Goal: Task Accomplishment & Management: Manage account settings

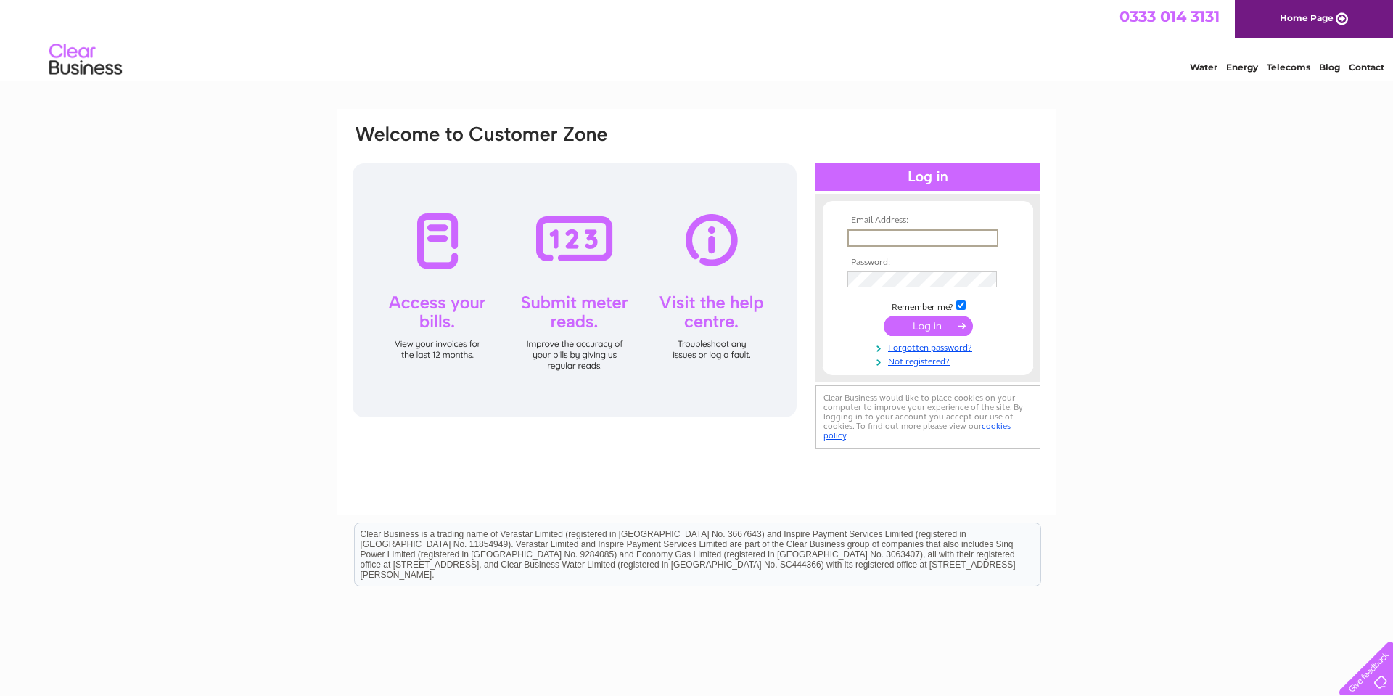
click at [870, 237] on input "text" at bounding box center [923, 237] width 151 height 17
type input "cheryl.rimmer@thanet.gov.uk"
click at [884, 316] on input "submit" at bounding box center [928, 326] width 89 height 20
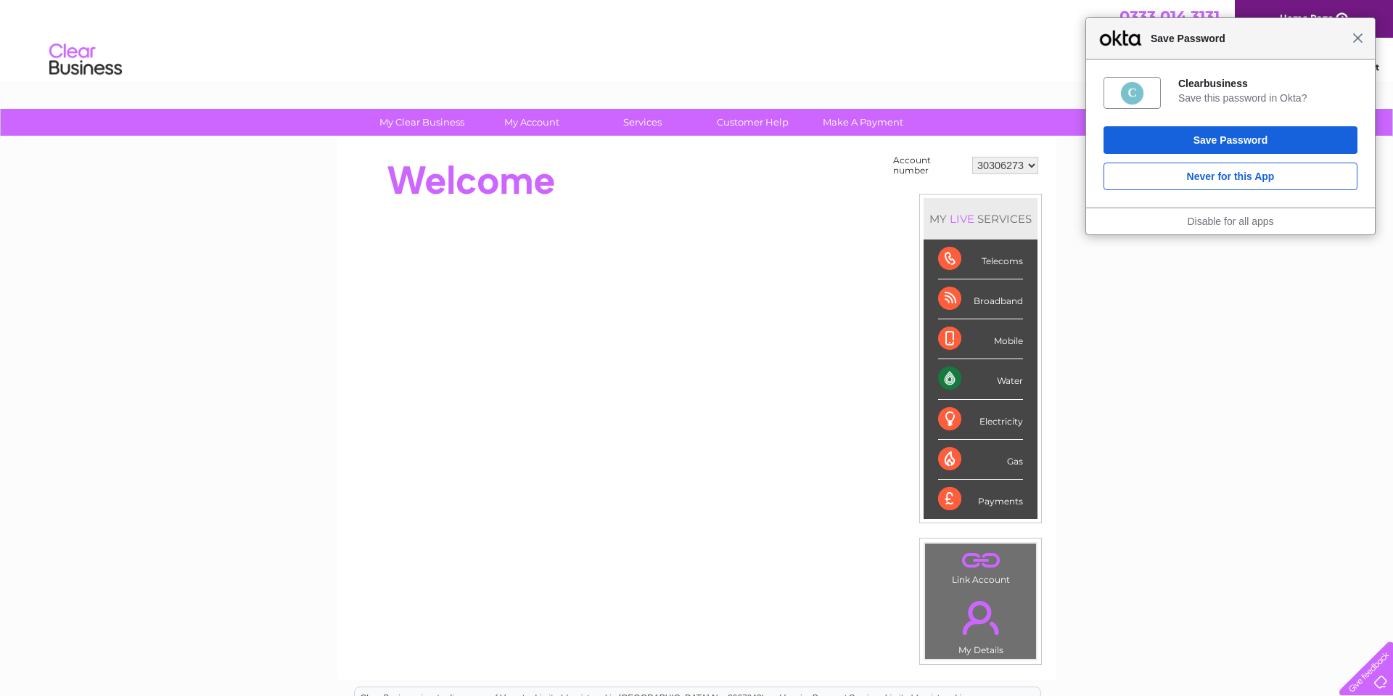
click at [1358, 36] on span "Close" at bounding box center [1358, 38] width 11 height 11
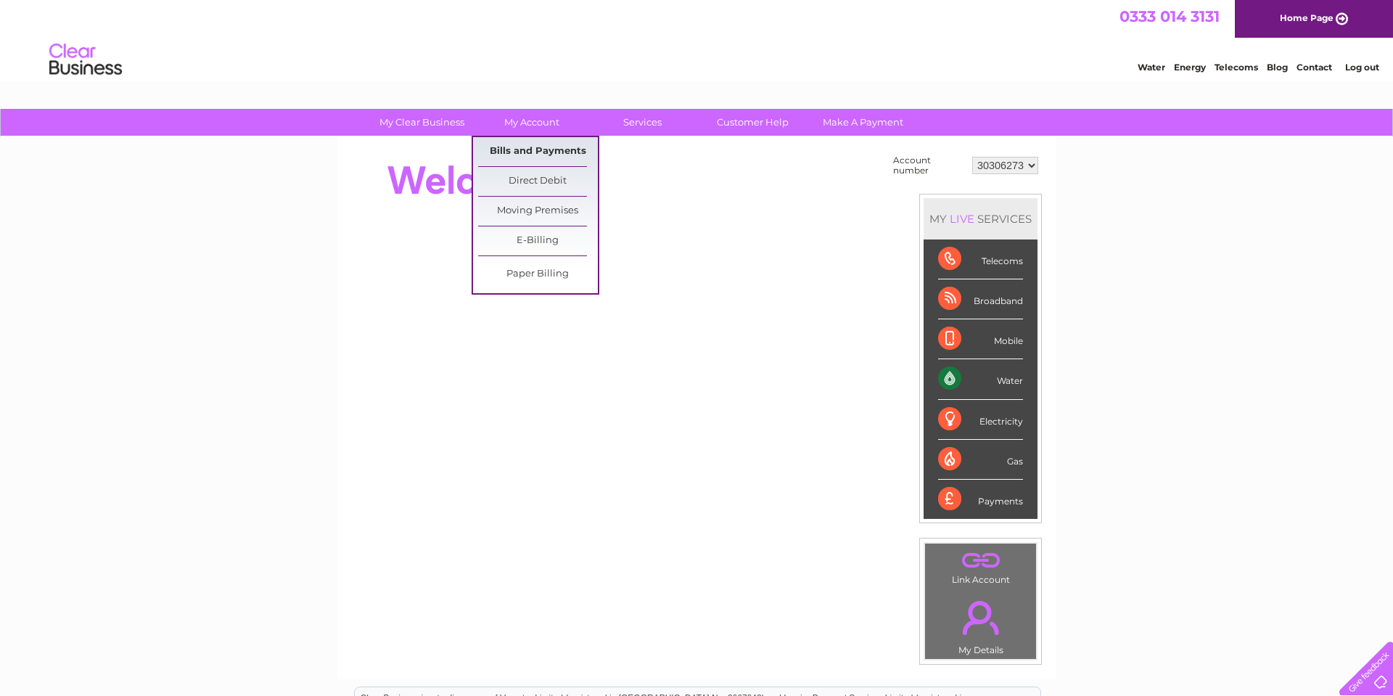
click at [509, 147] on link "Bills and Payments" at bounding box center [538, 151] width 120 height 29
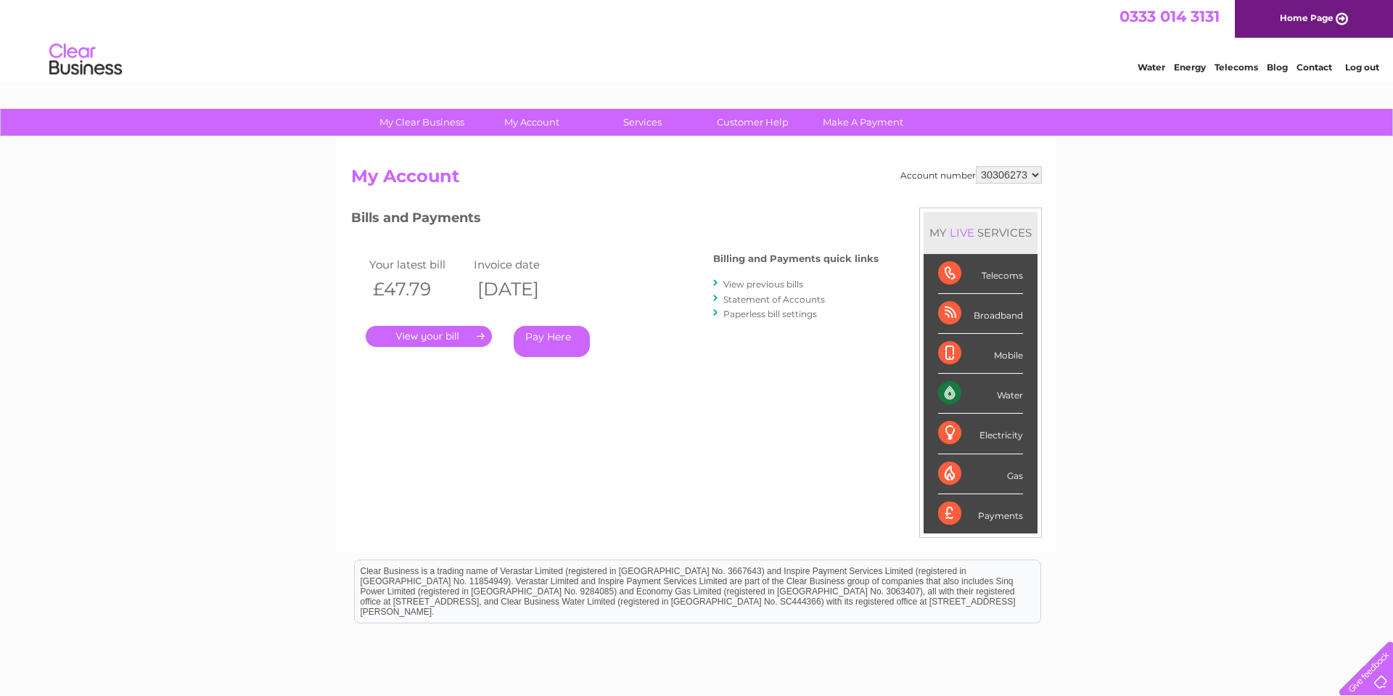
click at [406, 335] on link "." at bounding box center [429, 336] width 126 height 21
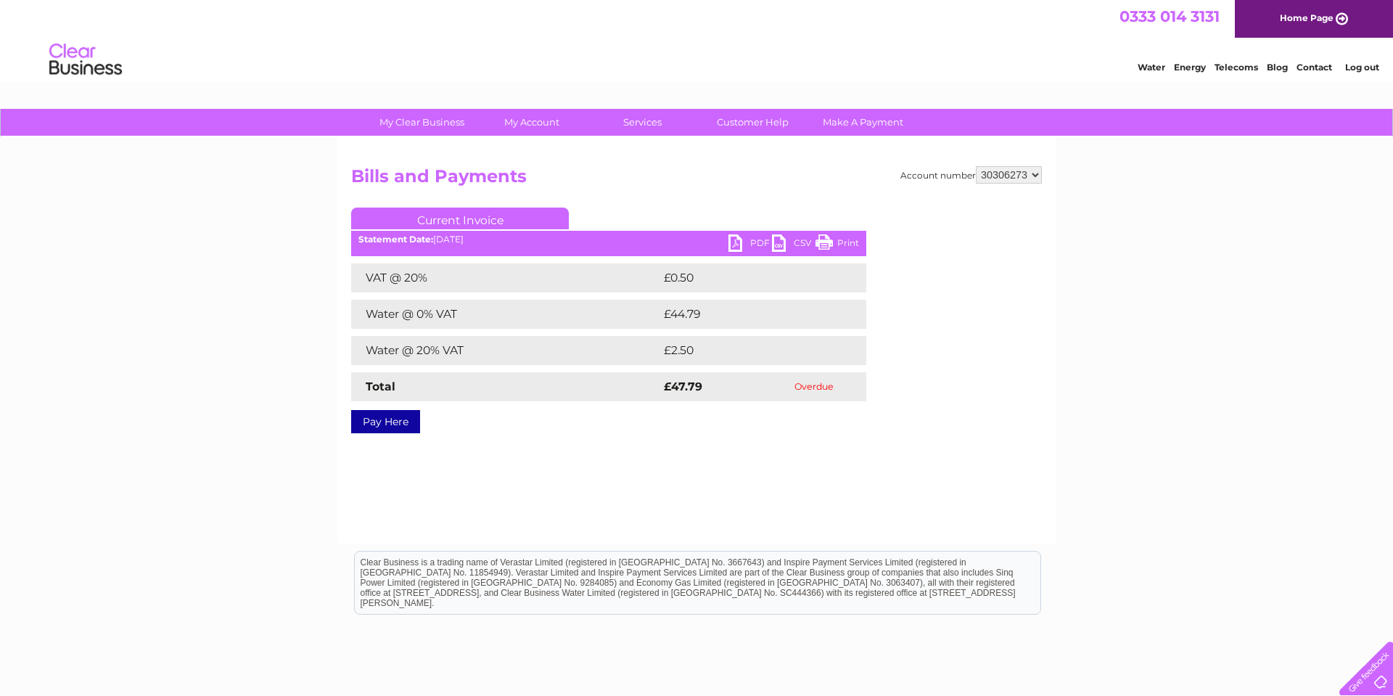
click at [833, 237] on link "Print" at bounding box center [838, 244] width 44 height 21
click at [736, 239] on link "PDF" at bounding box center [751, 244] width 44 height 21
